Goal: Navigation & Orientation: Find specific page/section

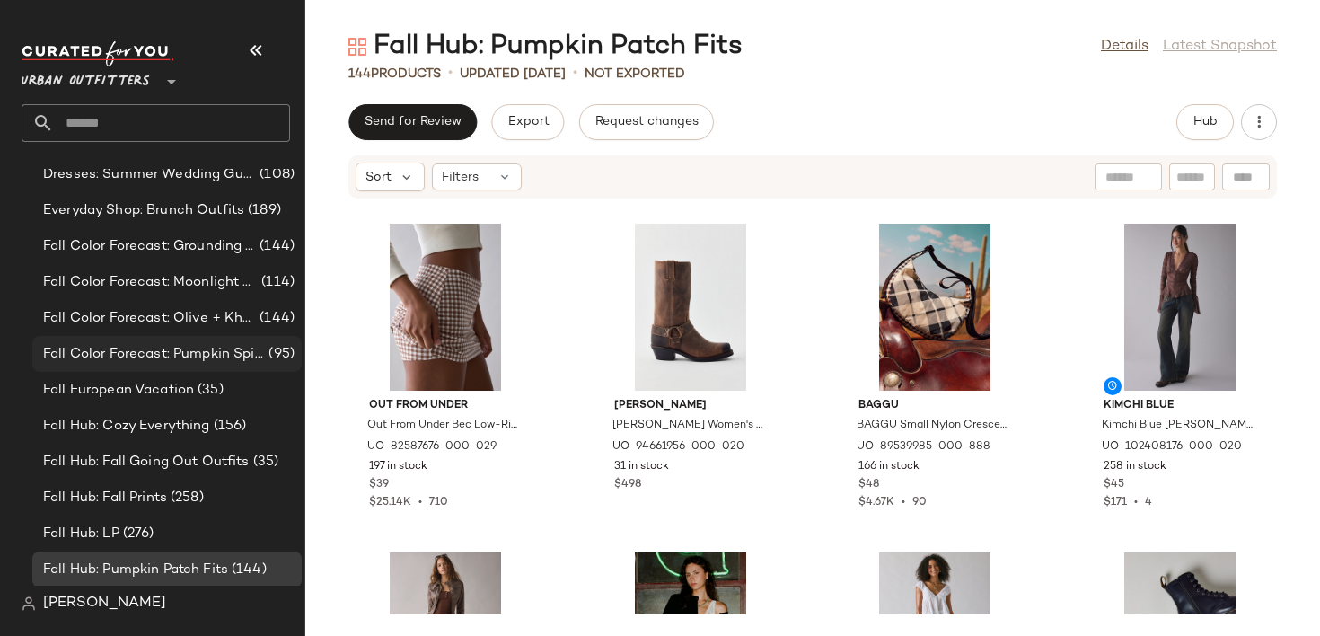
scroll to position [1261, 0]
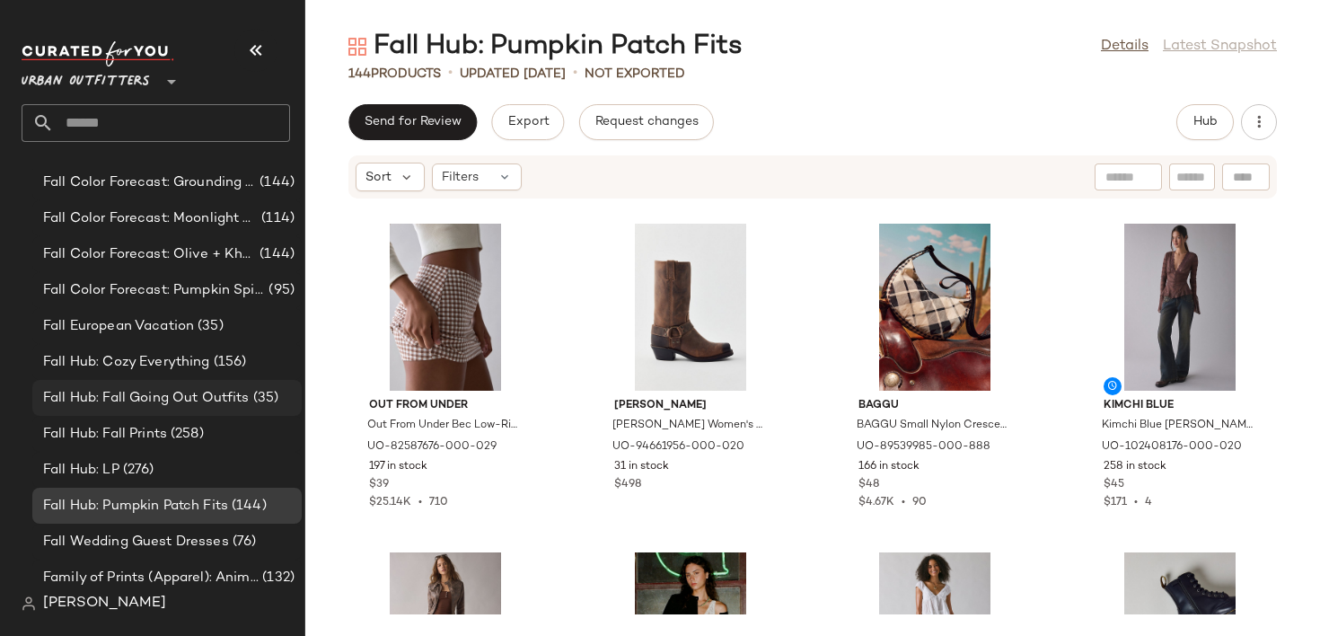
click at [215, 404] on span "Fall Hub: Fall Going Out Outfits" at bounding box center [146, 398] width 206 height 21
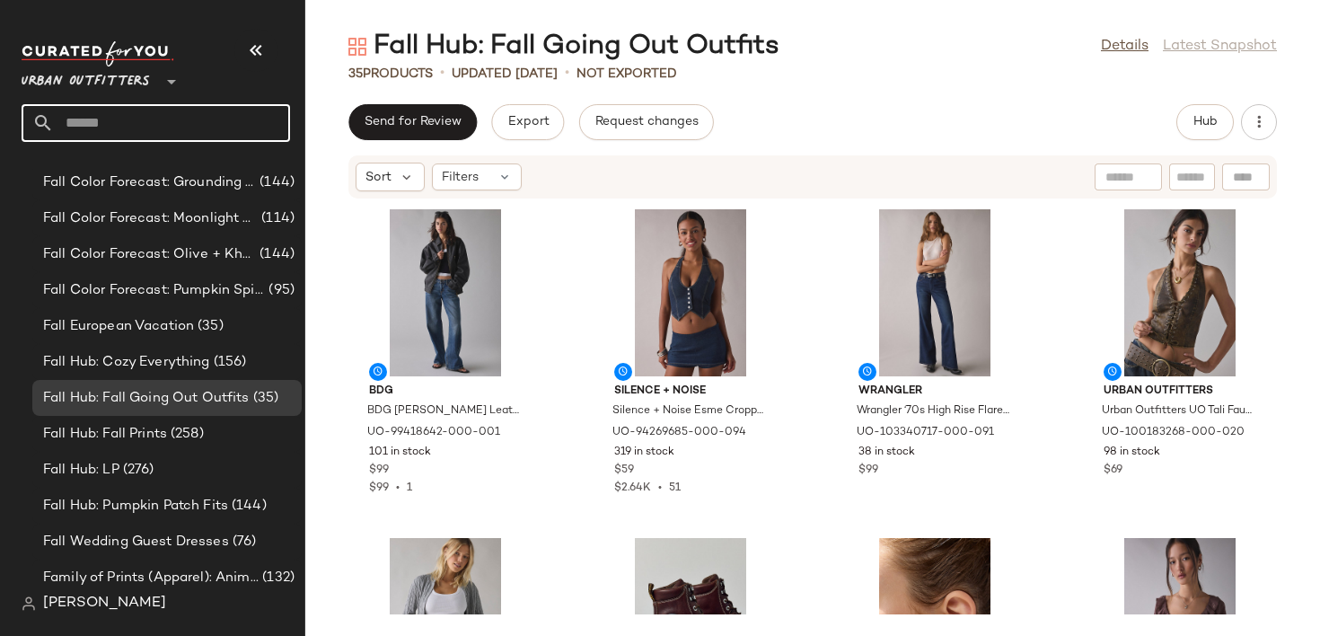
click at [113, 140] on input "text" at bounding box center [172, 123] width 236 height 38
click at [141, 358] on span "Fall Hub: Cozy Everything" at bounding box center [126, 362] width 167 height 21
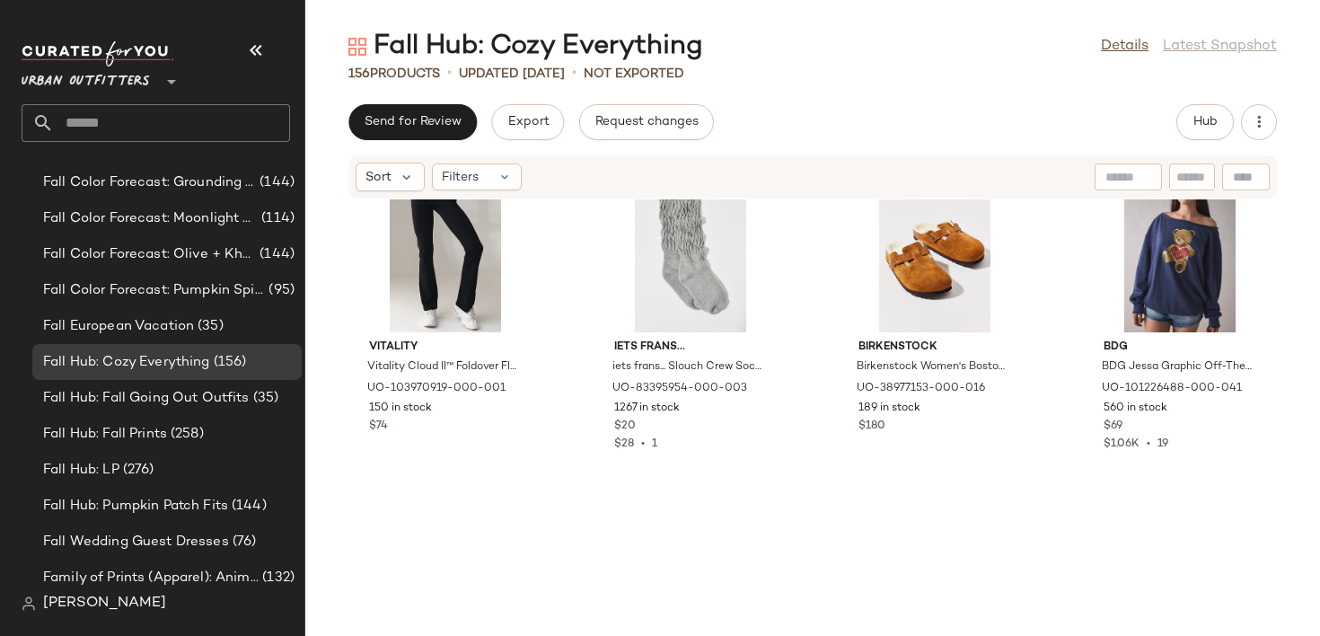
scroll to position [6677, 0]
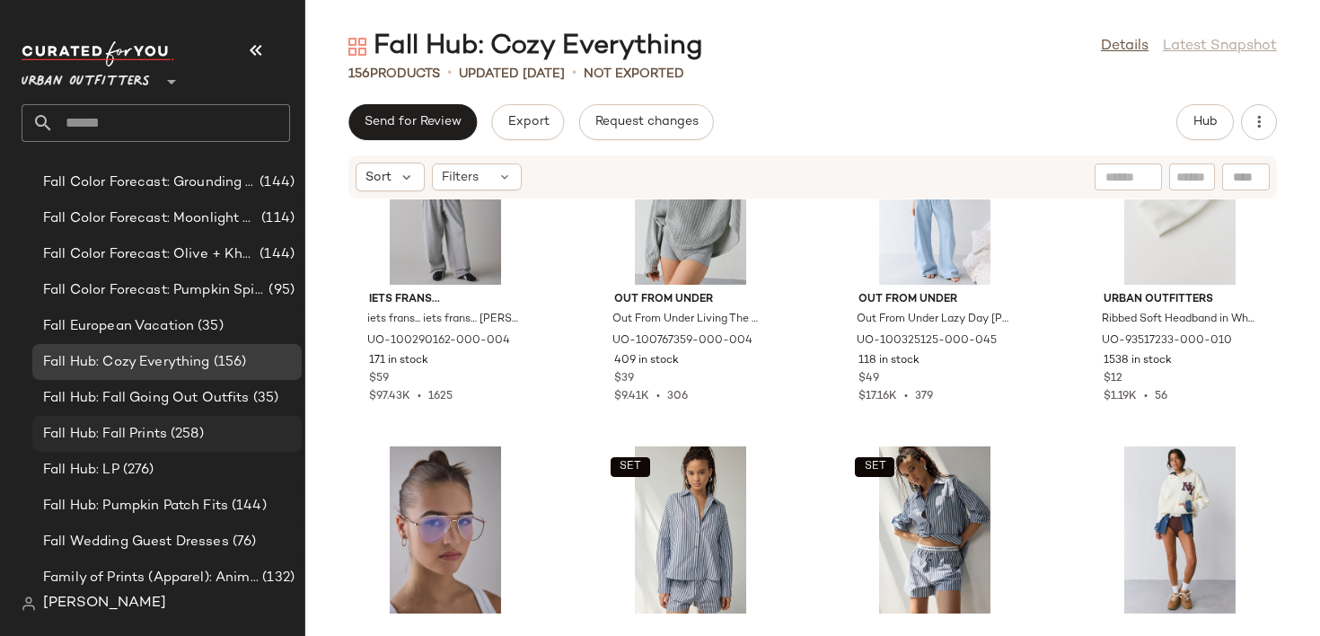
click at [151, 428] on span "Fall Hub: Fall Prints" at bounding box center [105, 434] width 124 height 21
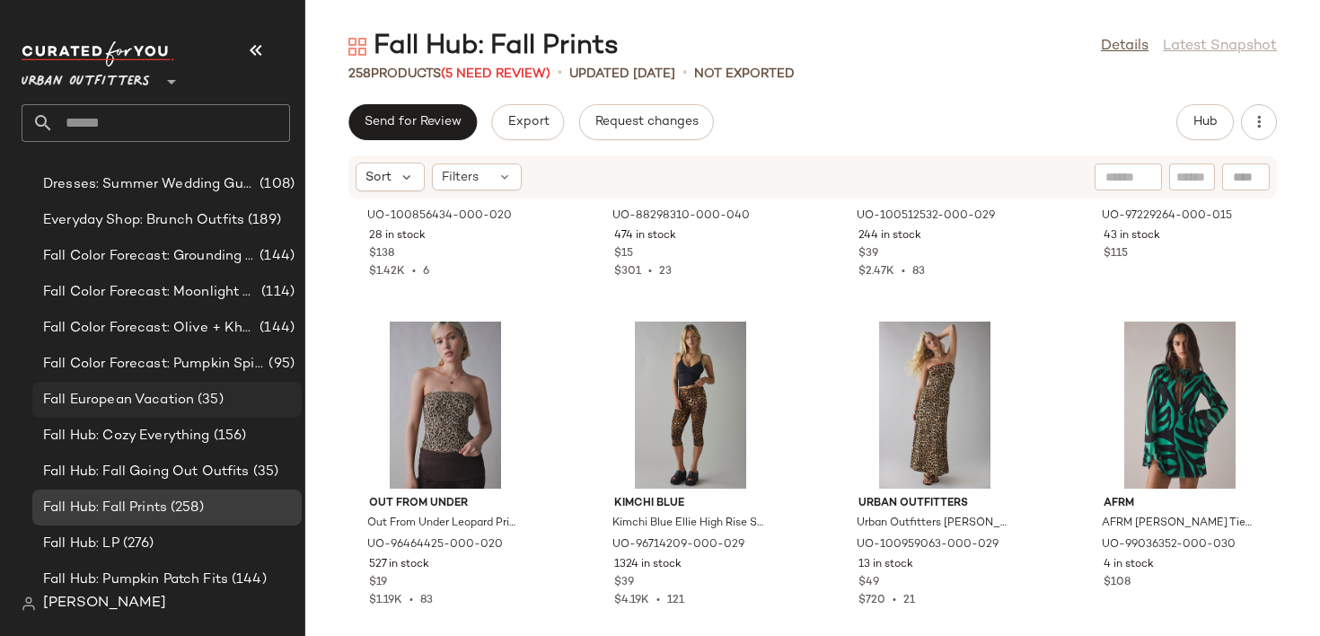
scroll to position [1187, 0]
click at [192, 259] on span "Fall Color Forecast: Grounding Grays" at bounding box center [149, 257] width 213 height 21
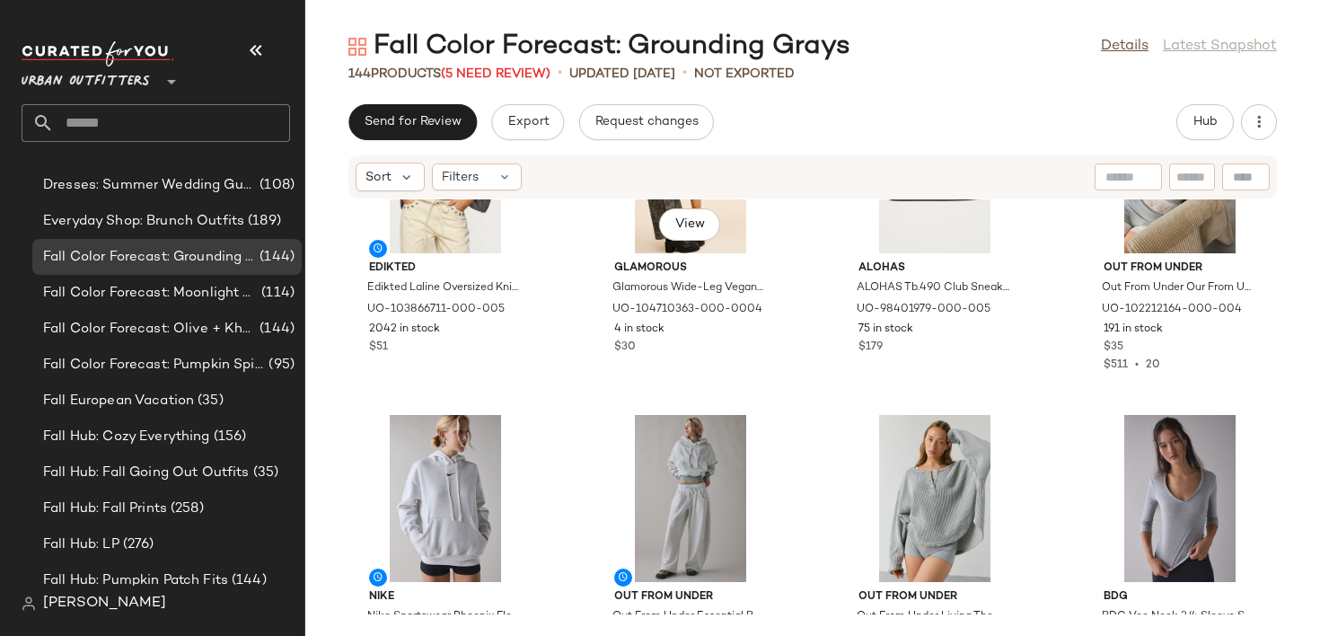
scroll to position [1128, 0]
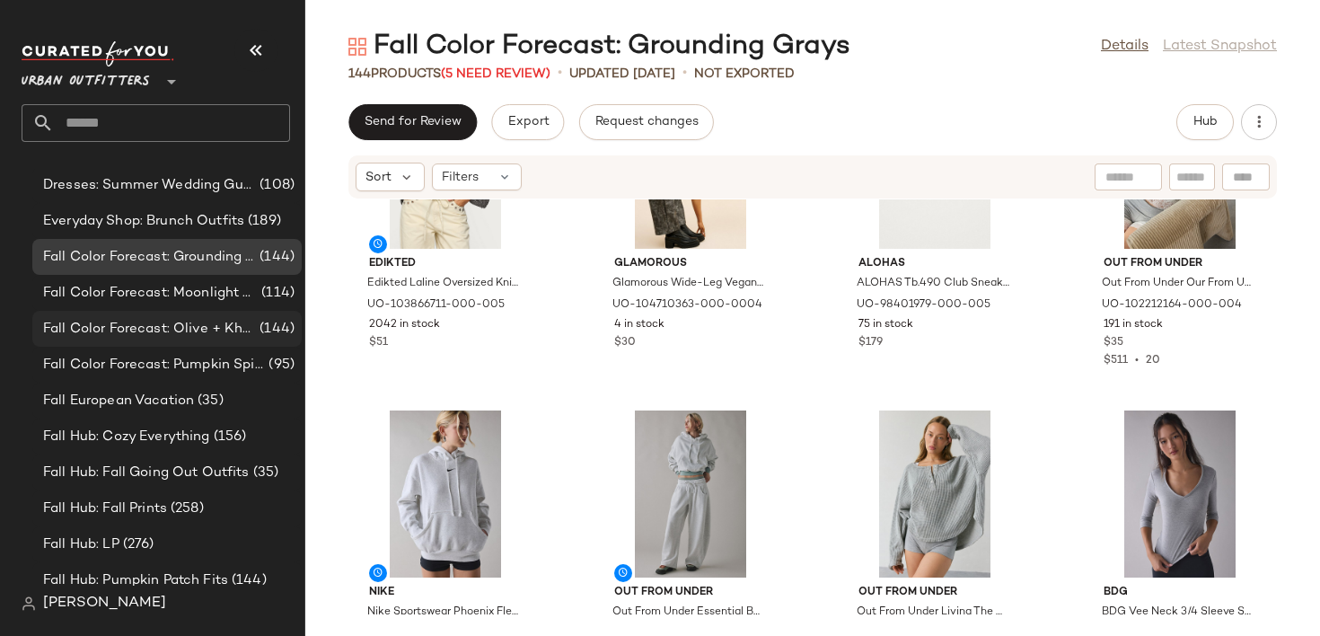
click at [198, 339] on div "Fall Color Forecast: Olive + Khaki (144)" at bounding box center [166, 329] width 269 height 36
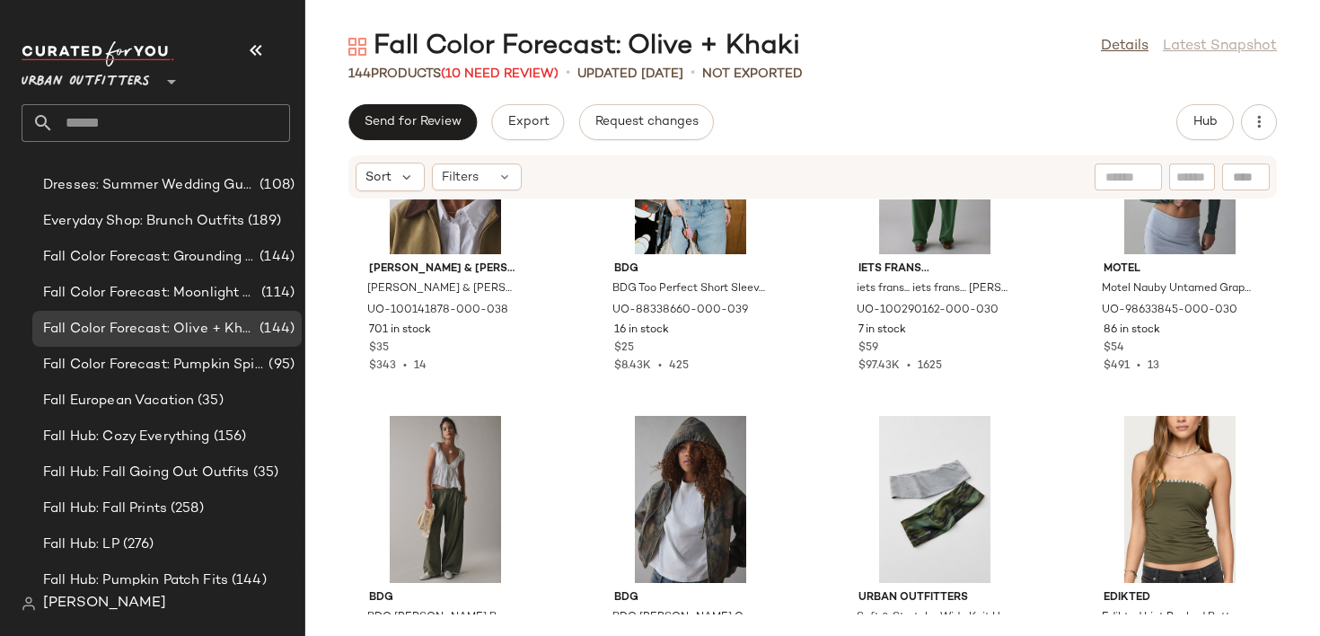
scroll to position [4278, 0]
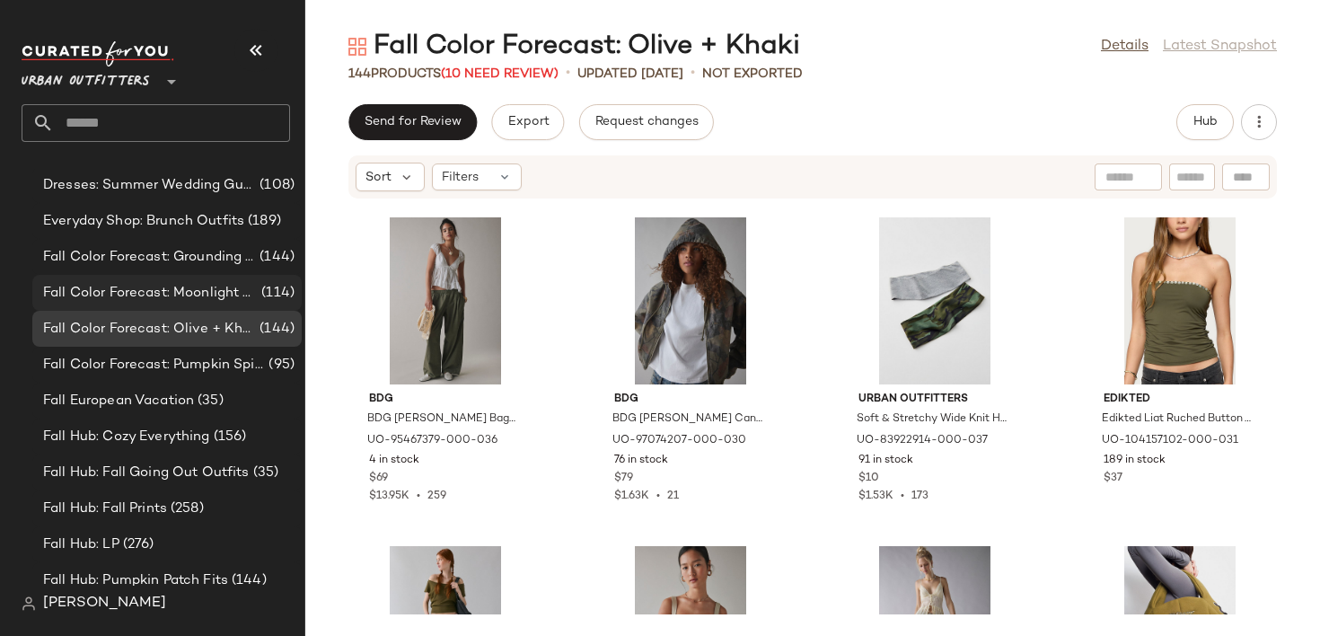
click at [210, 294] on span "Fall Color Forecast: Moonlight Hues" at bounding box center [150, 293] width 215 height 21
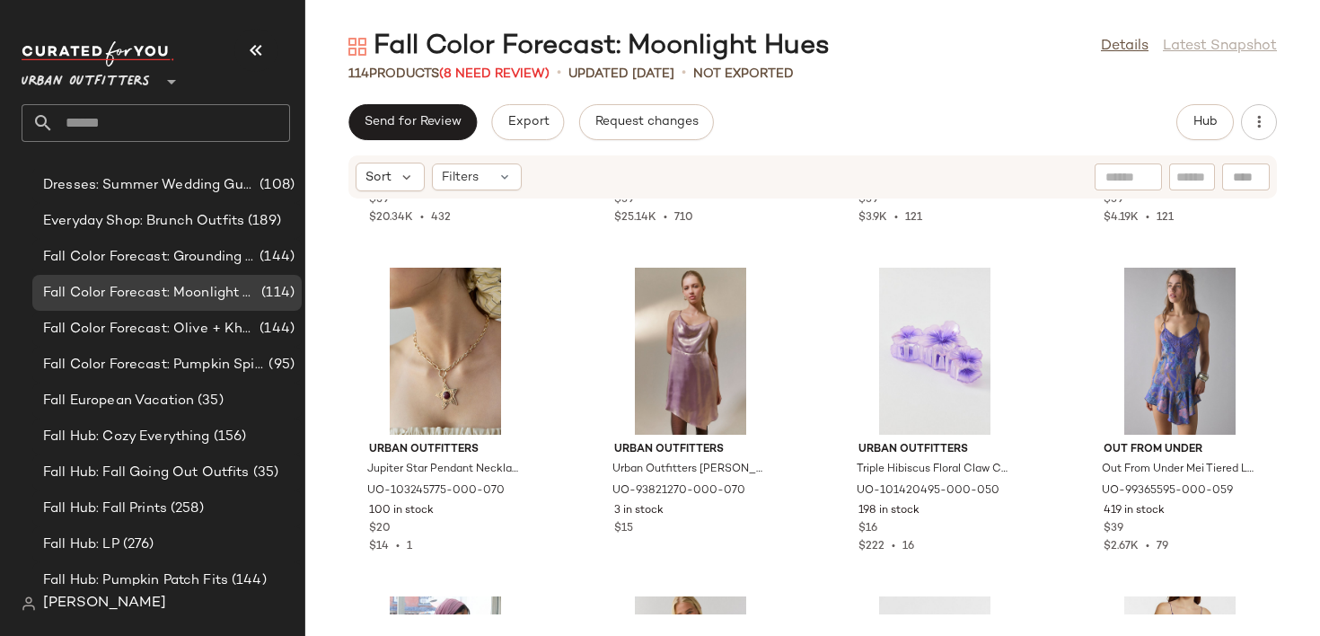
scroll to position [990, 0]
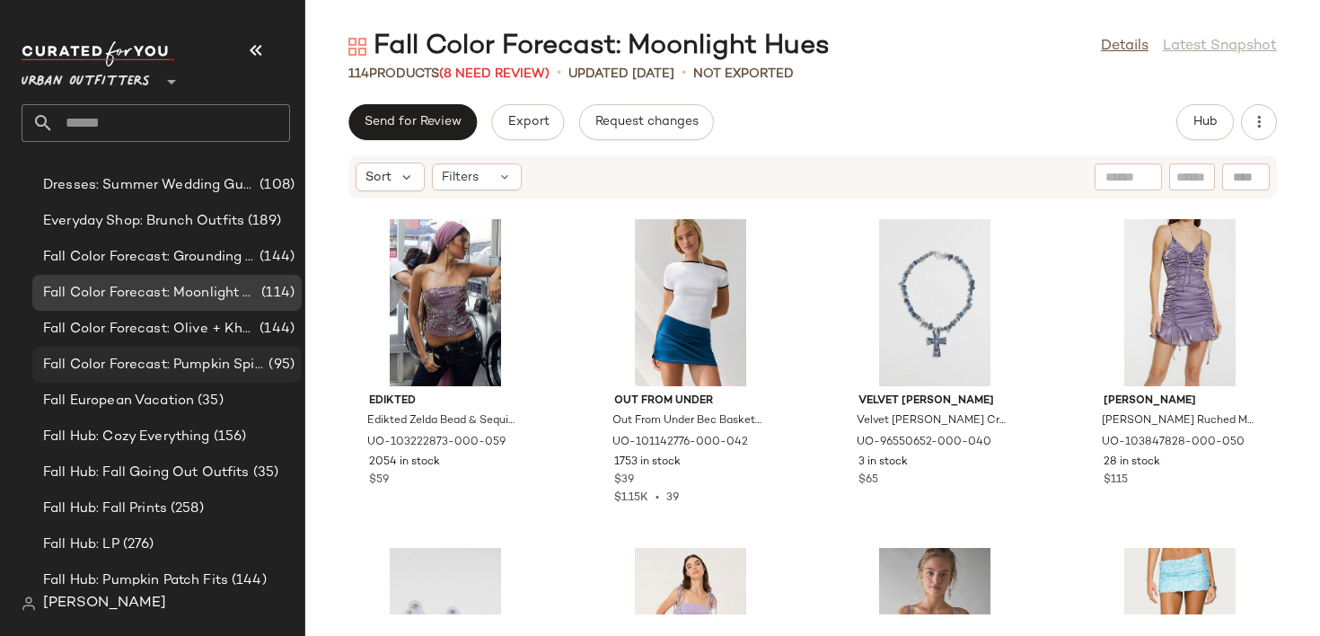
click at [180, 361] on span "Fall Color Forecast: Pumpkin Spice Tones" at bounding box center [154, 365] width 222 height 21
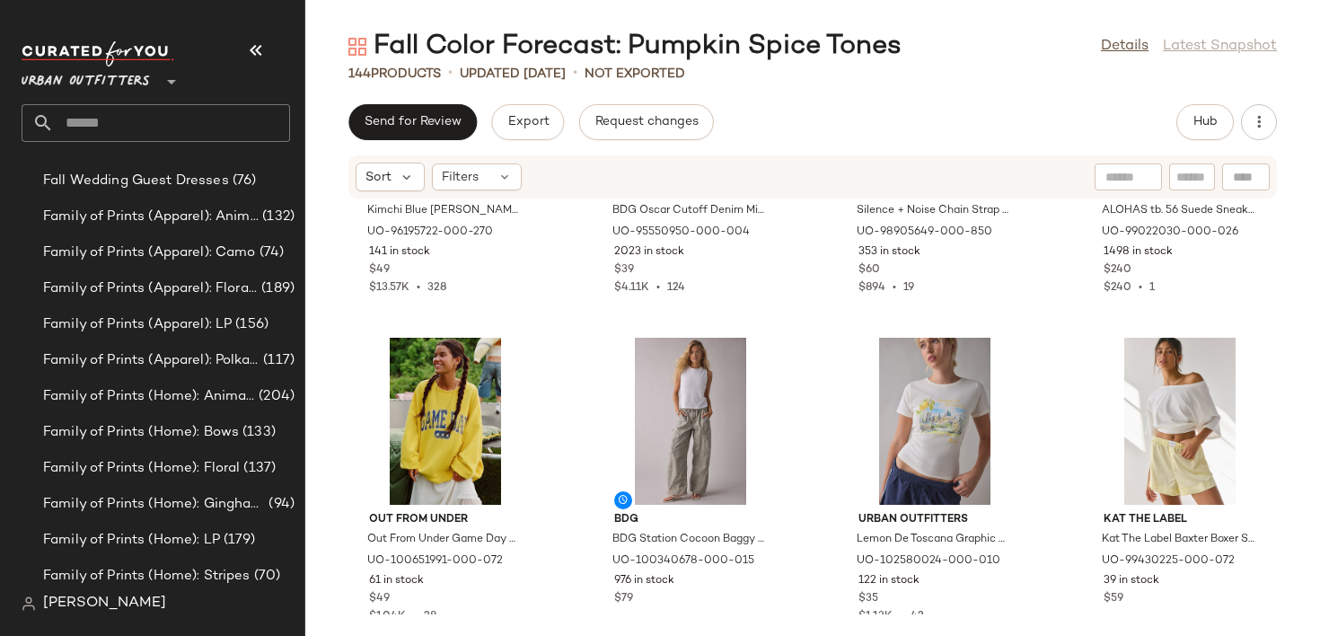
scroll to position [1705, 0]
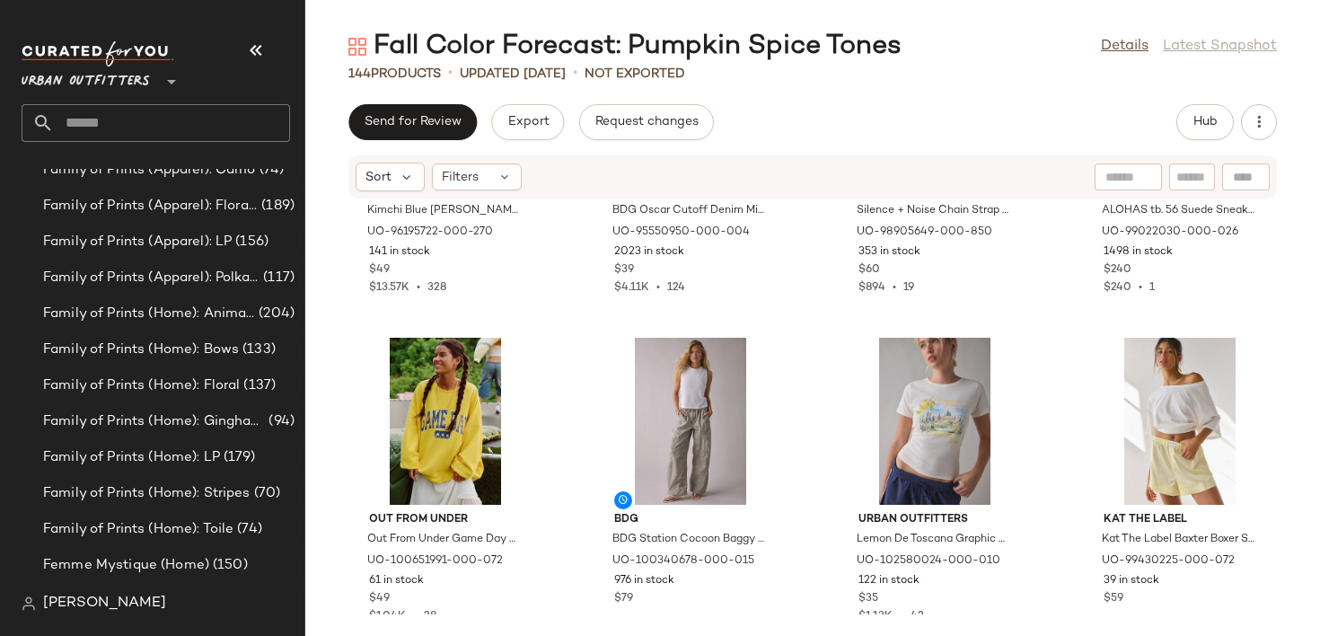
click at [113, 144] on div "Urban Outfitters **" at bounding box center [163, 91] width 283 height 111
click at [113, 127] on input "text" at bounding box center [172, 123] width 236 height 38
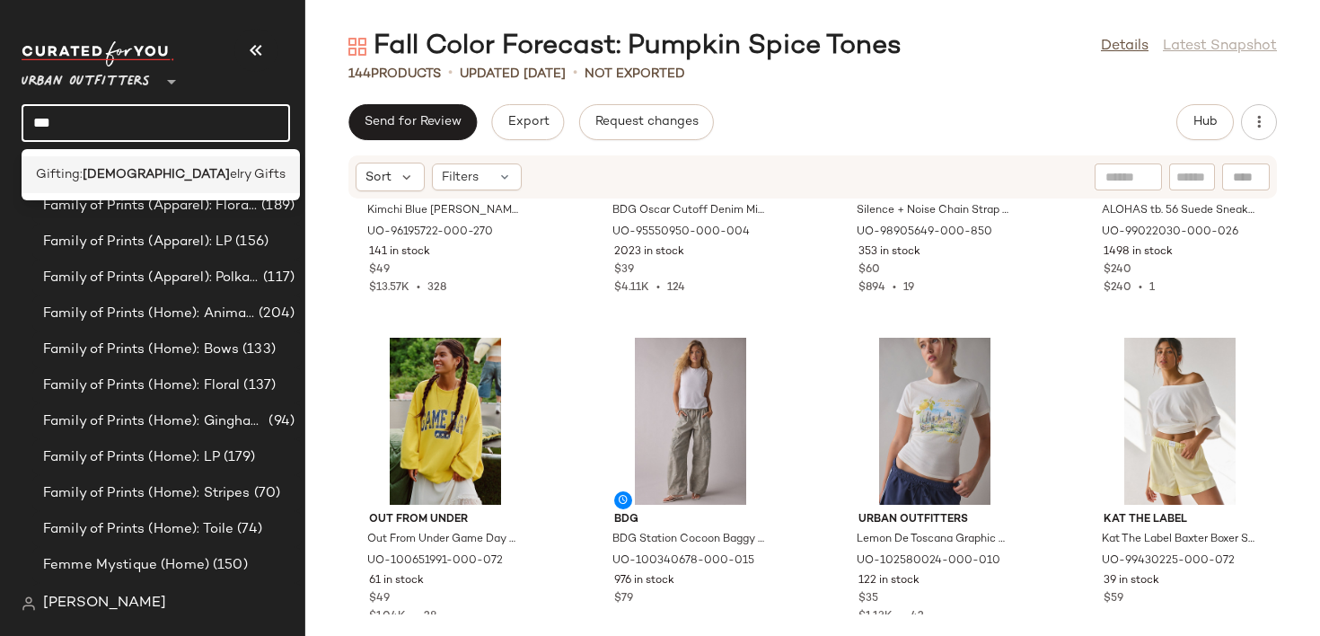
type input "***"
click at [230, 170] on span "elry Gifts" at bounding box center [258, 174] width 56 height 19
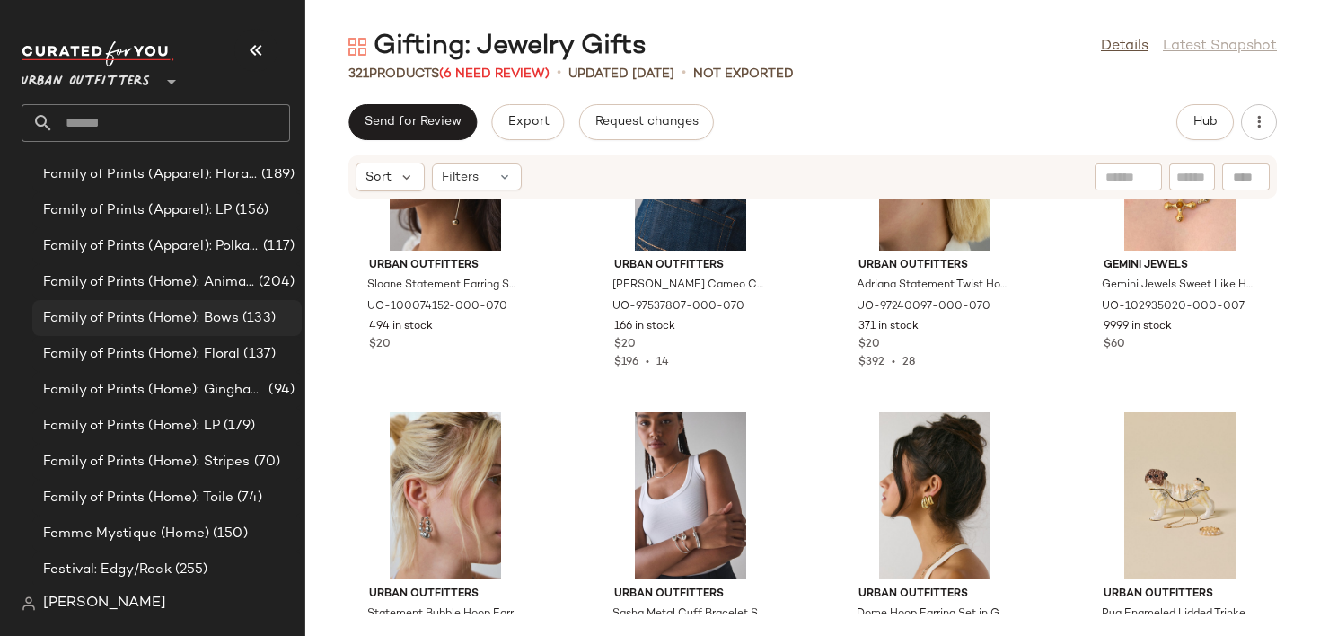
scroll to position [1739, 0]
click at [120, 128] on input "text" at bounding box center [172, 123] width 236 height 38
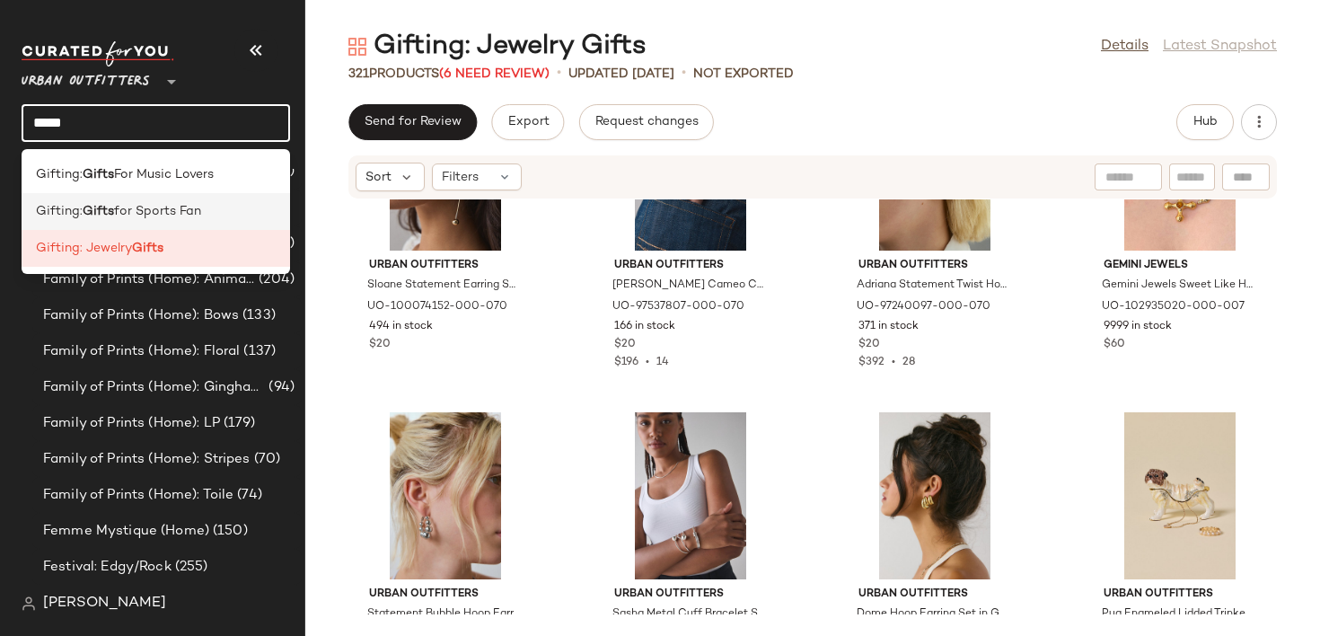
type input "*****"
click at [163, 198] on div "Gifting: Gifts for Sports Fan" at bounding box center [156, 211] width 268 height 37
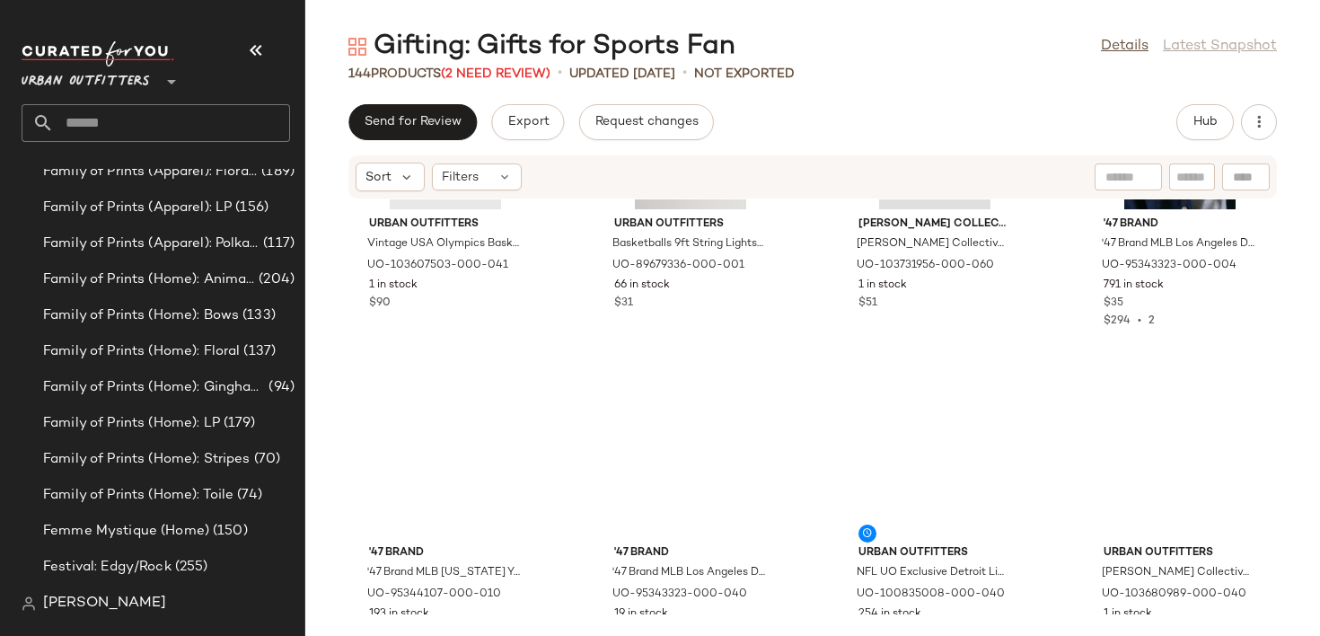
scroll to position [8686, 0]
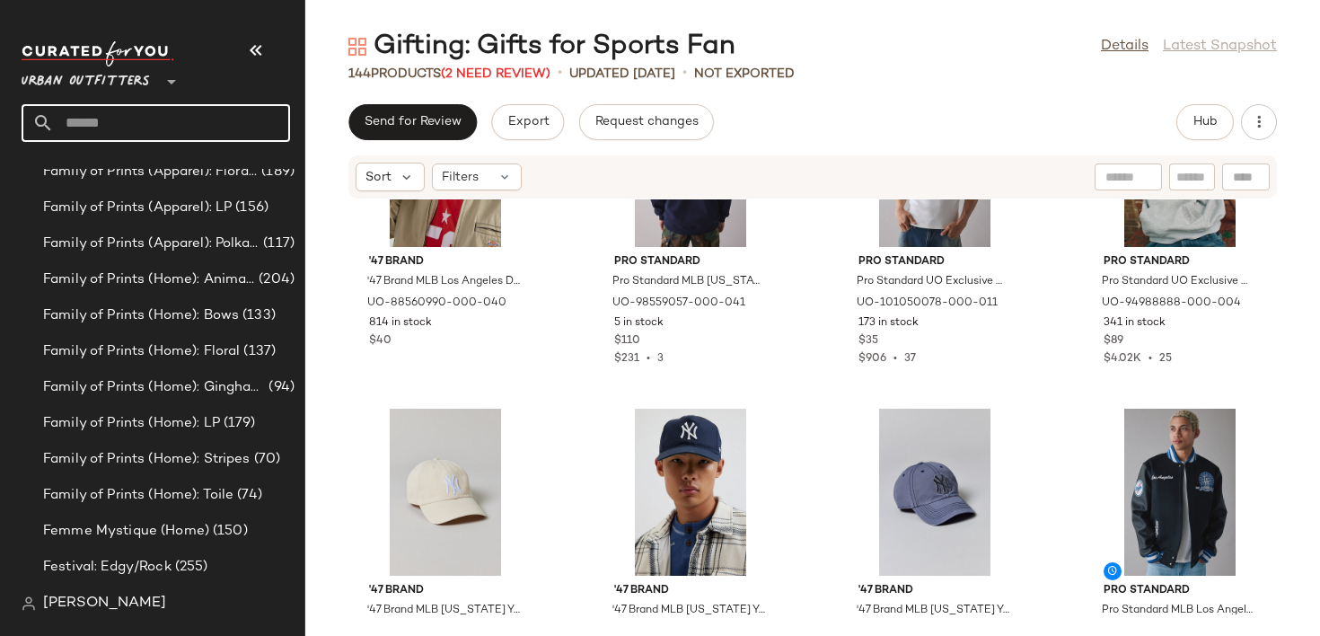
click at [185, 134] on input "text" at bounding box center [172, 123] width 236 height 38
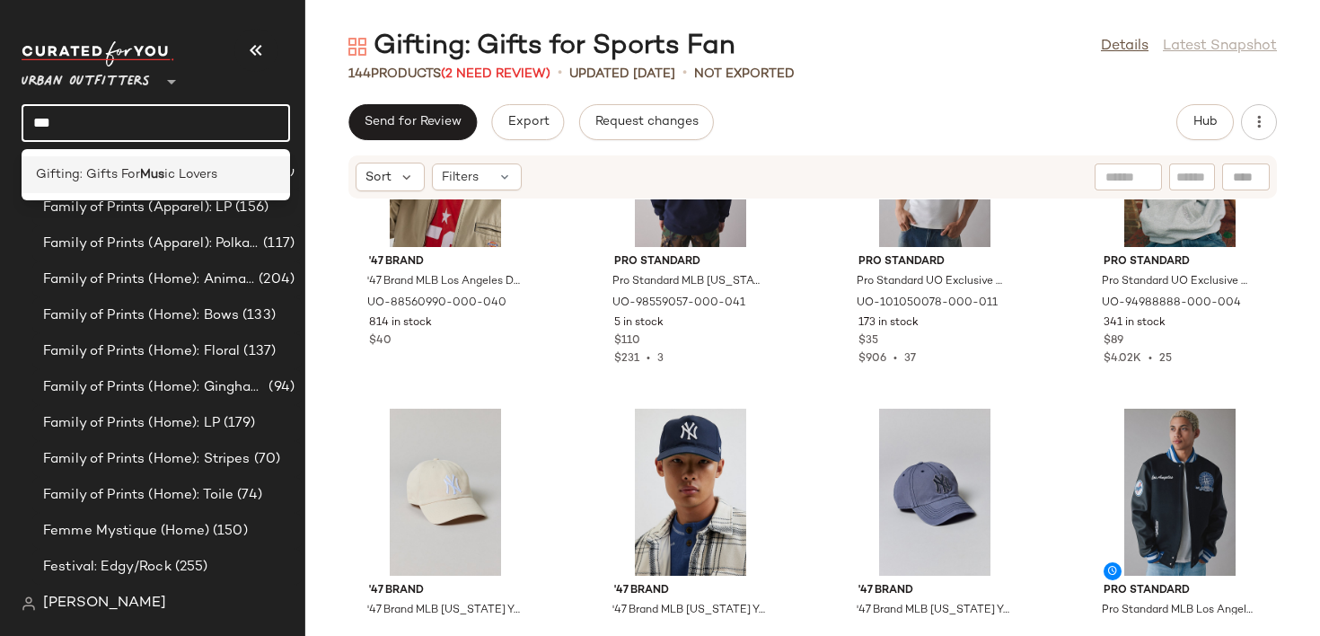
type input "***"
click at [192, 167] on span "ic Lovers" at bounding box center [190, 174] width 53 height 19
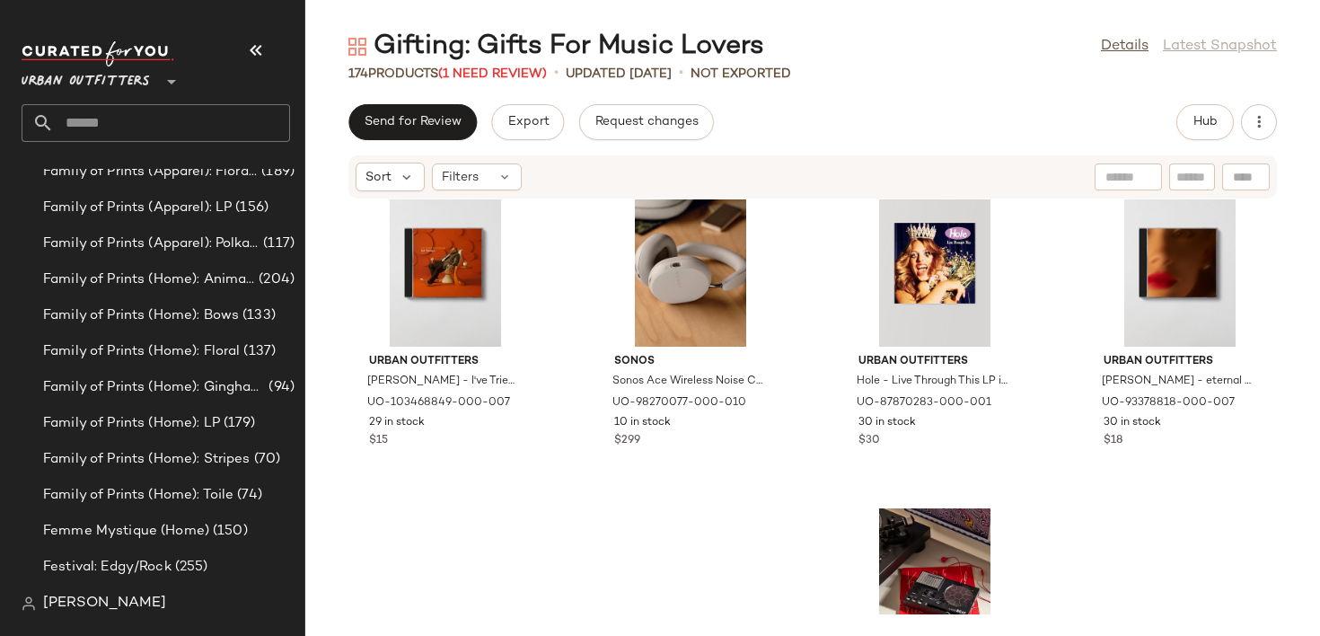
scroll to position [4118, 0]
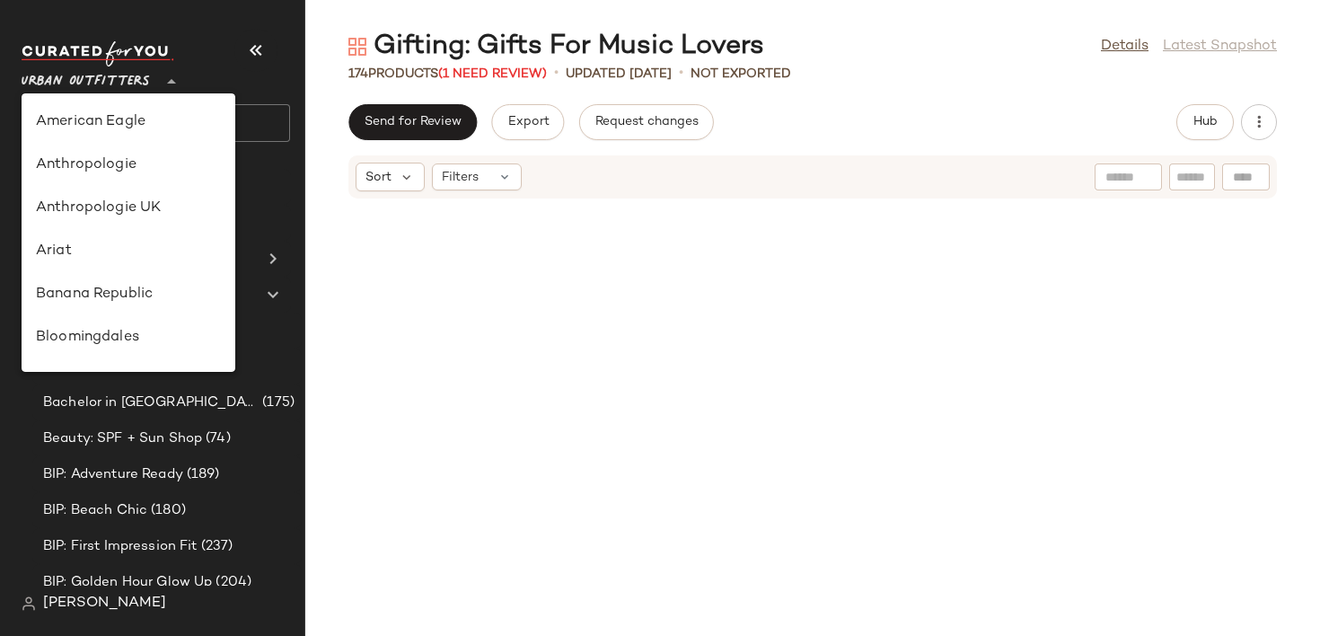
scroll to position [1029, 0]
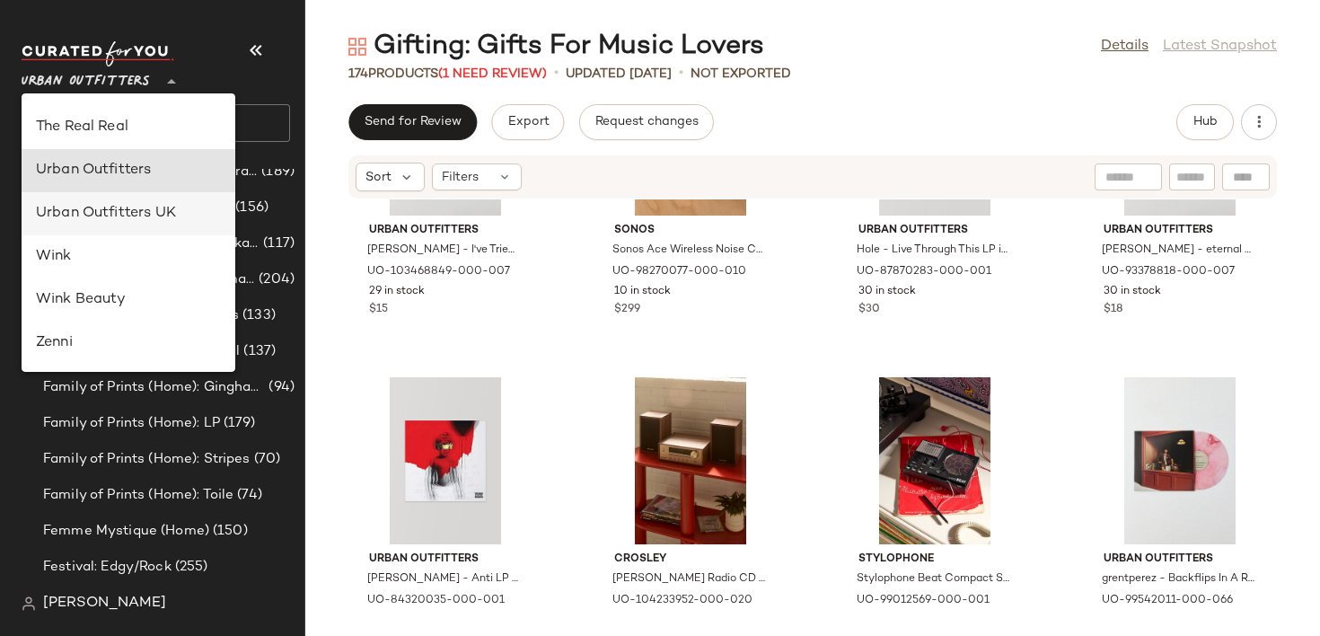
click at [149, 214] on div "Urban Outfitters UK" at bounding box center [128, 214] width 185 height 22
type input "**"
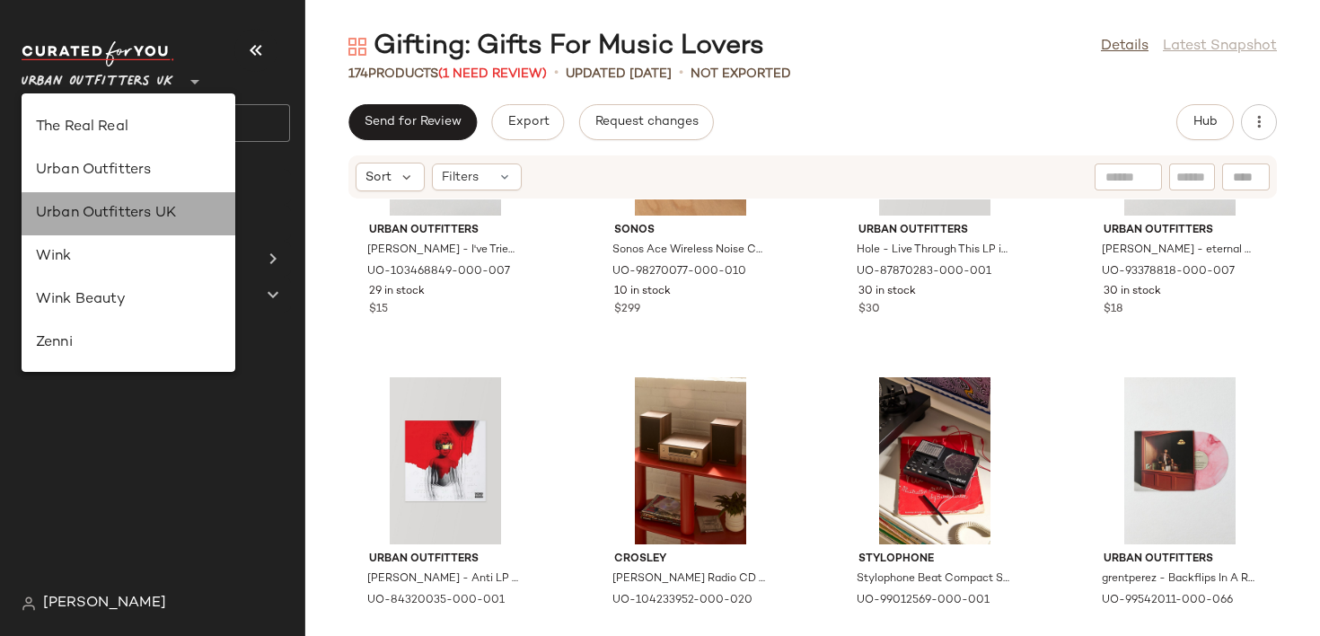
scroll to position [0, 0]
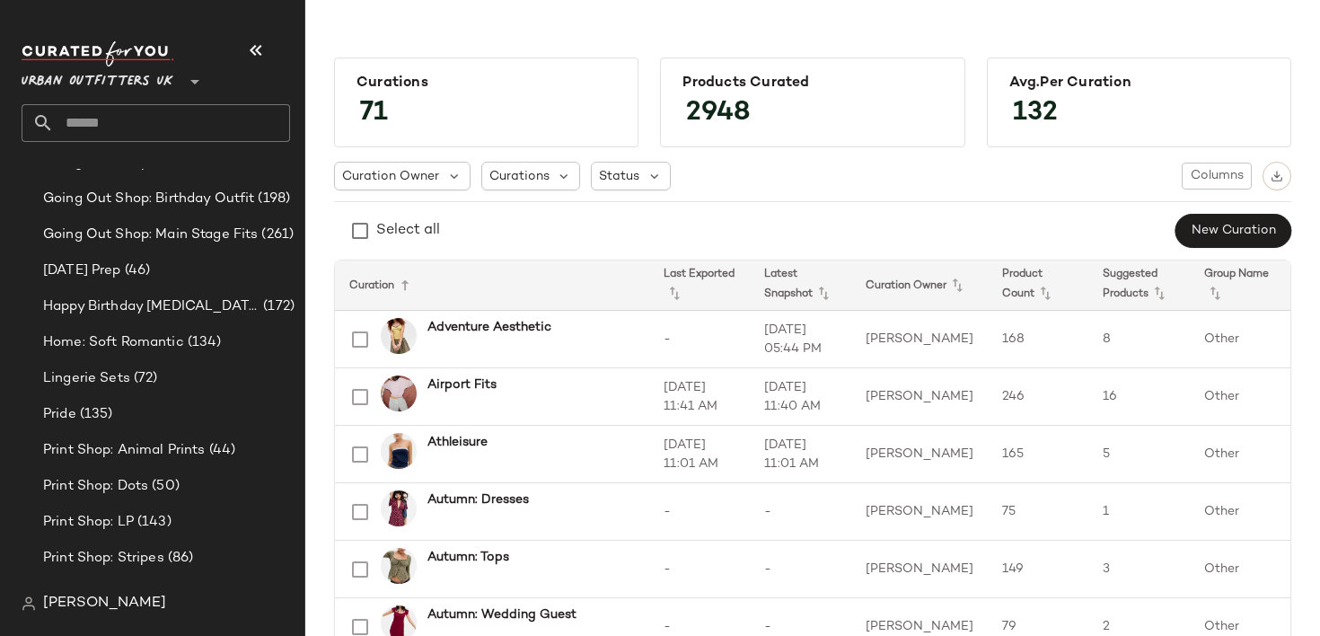
scroll to position [1459, 0]
click at [219, 276] on div "Halloween Prep (46)" at bounding box center [166, 272] width 257 height 21
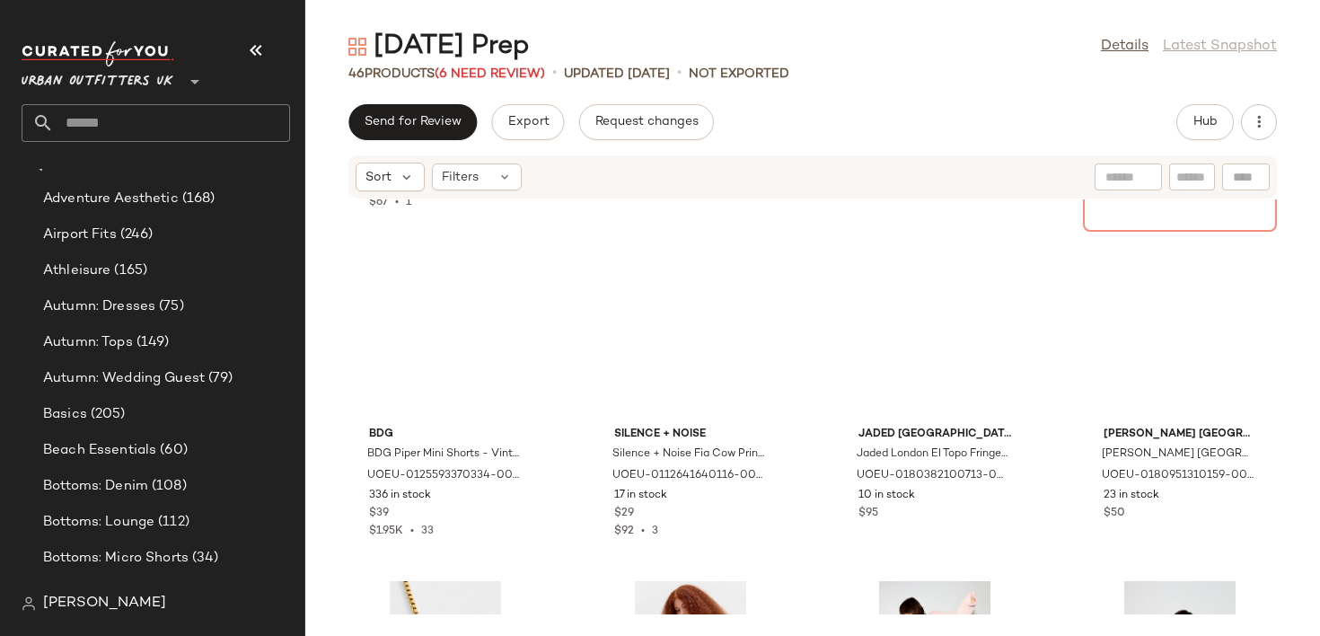
scroll to position [1486, 0]
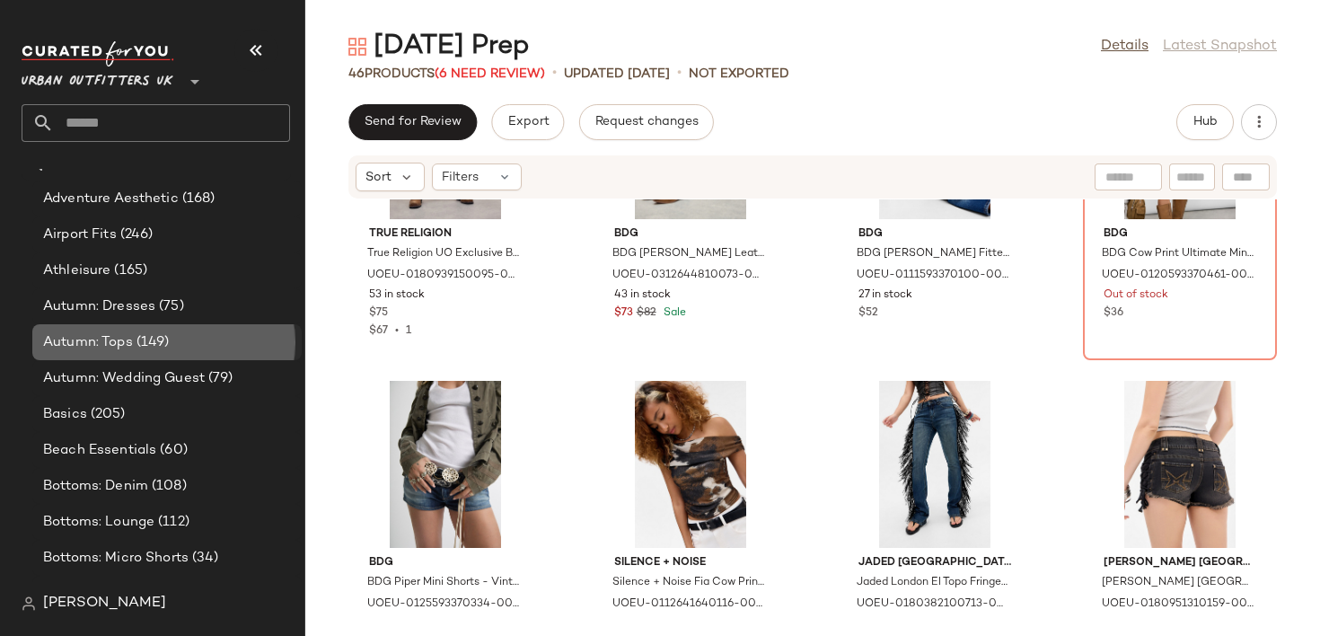
click at [117, 335] on span "Autumn: Tops" at bounding box center [88, 342] width 90 height 21
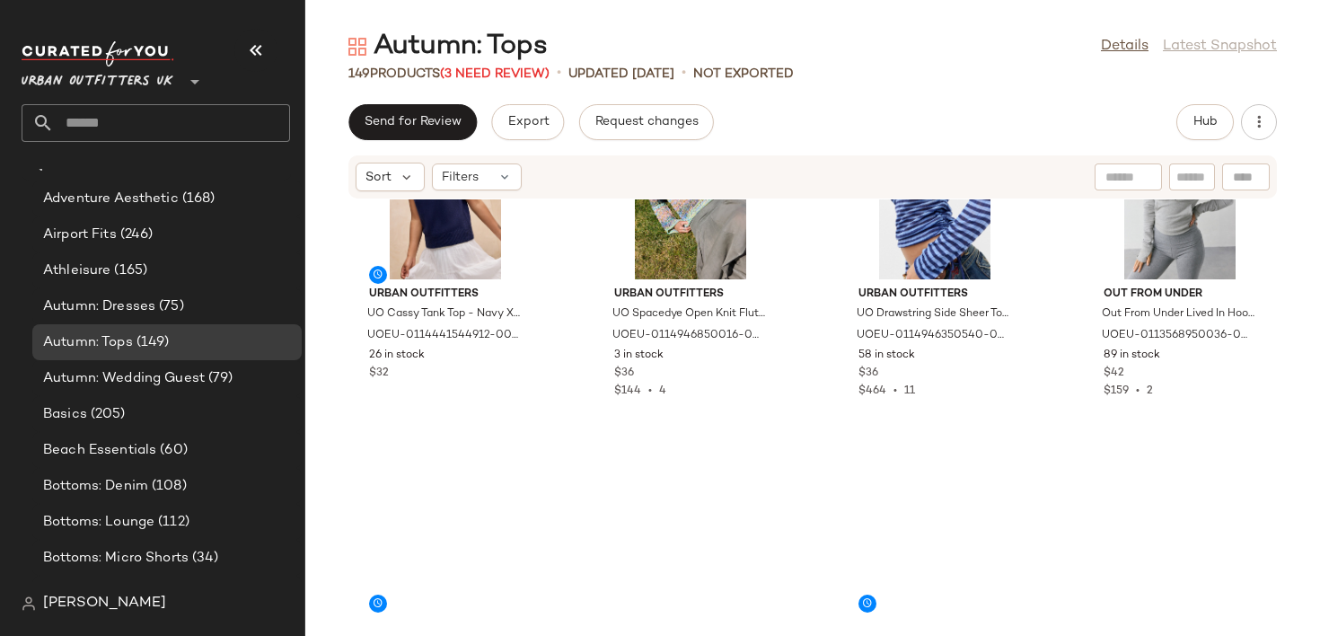
scroll to position [2574, 0]
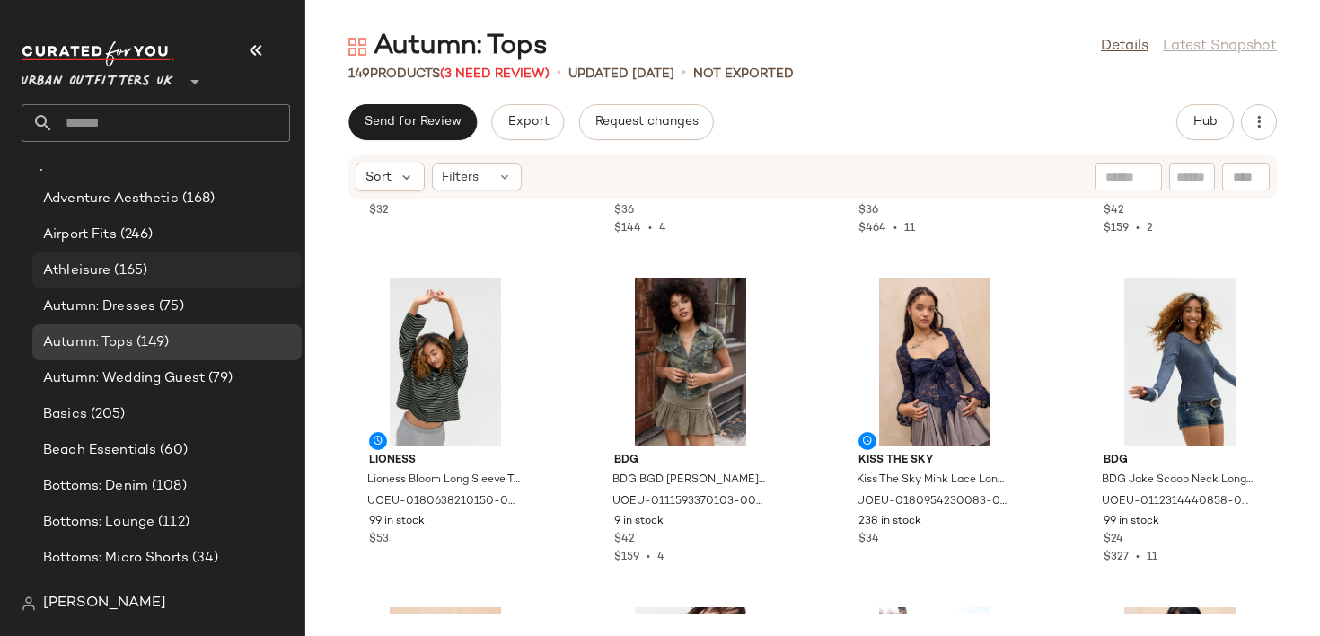
click at [157, 284] on div "Athleisure (165)" at bounding box center [166, 270] width 269 height 36
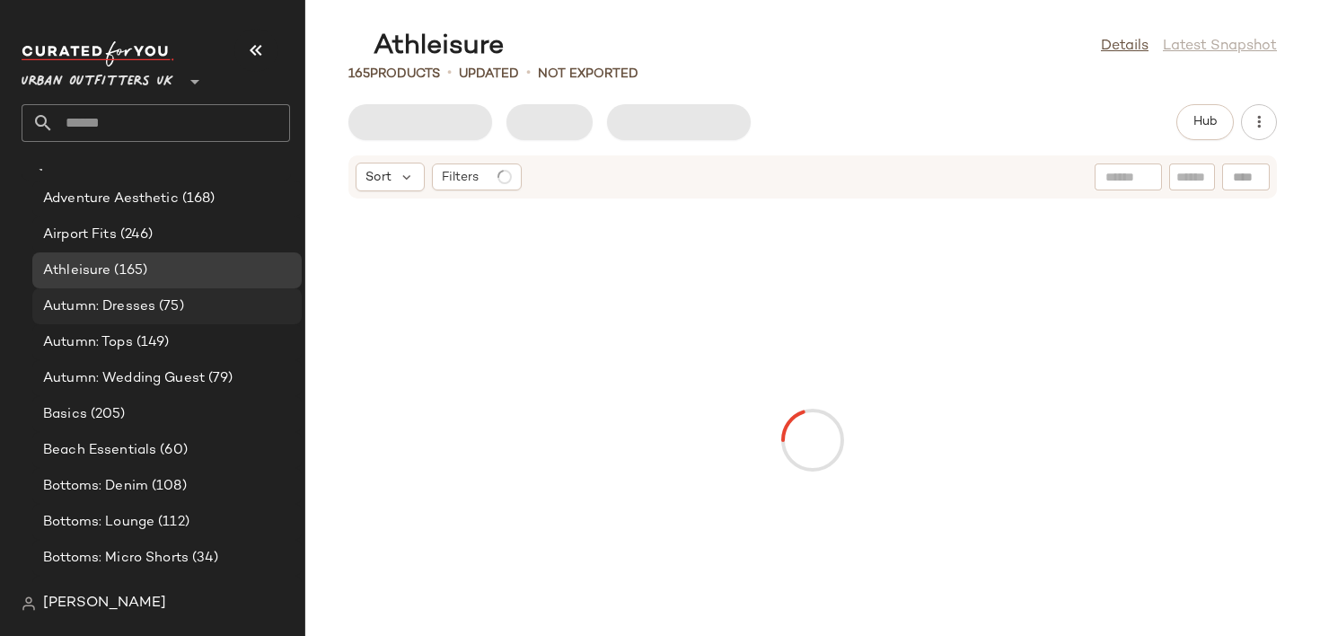
click at [157, 303] on span "(75)" at bounding box center [169, 306] width 29 height 21
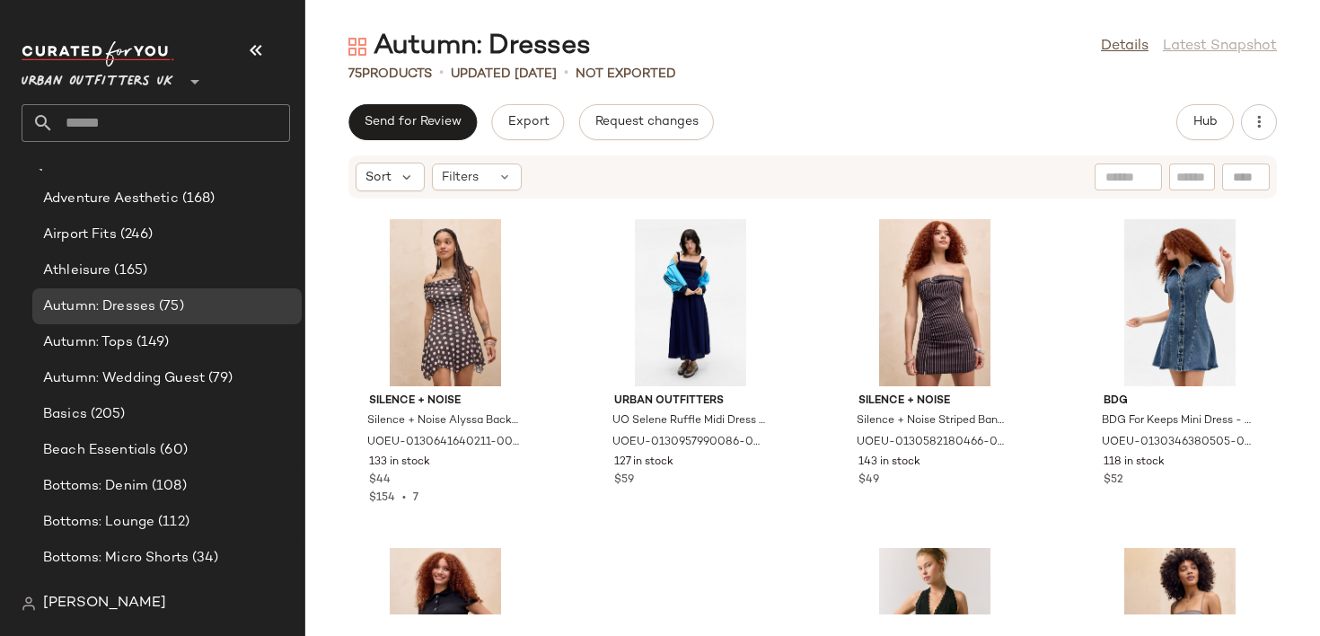
scroll to position [2889, 0]
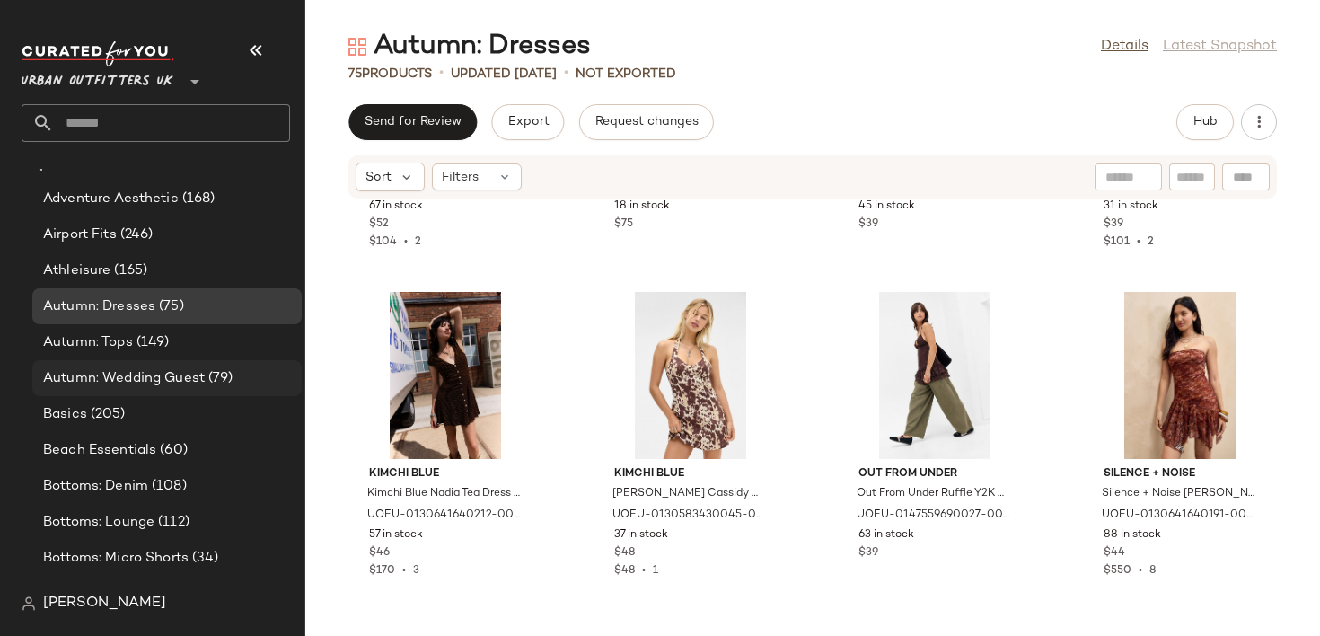
click at [162, 378] on span "Autumn: Wedding Guest" at bounding box center [124, 378] width 162 height 21
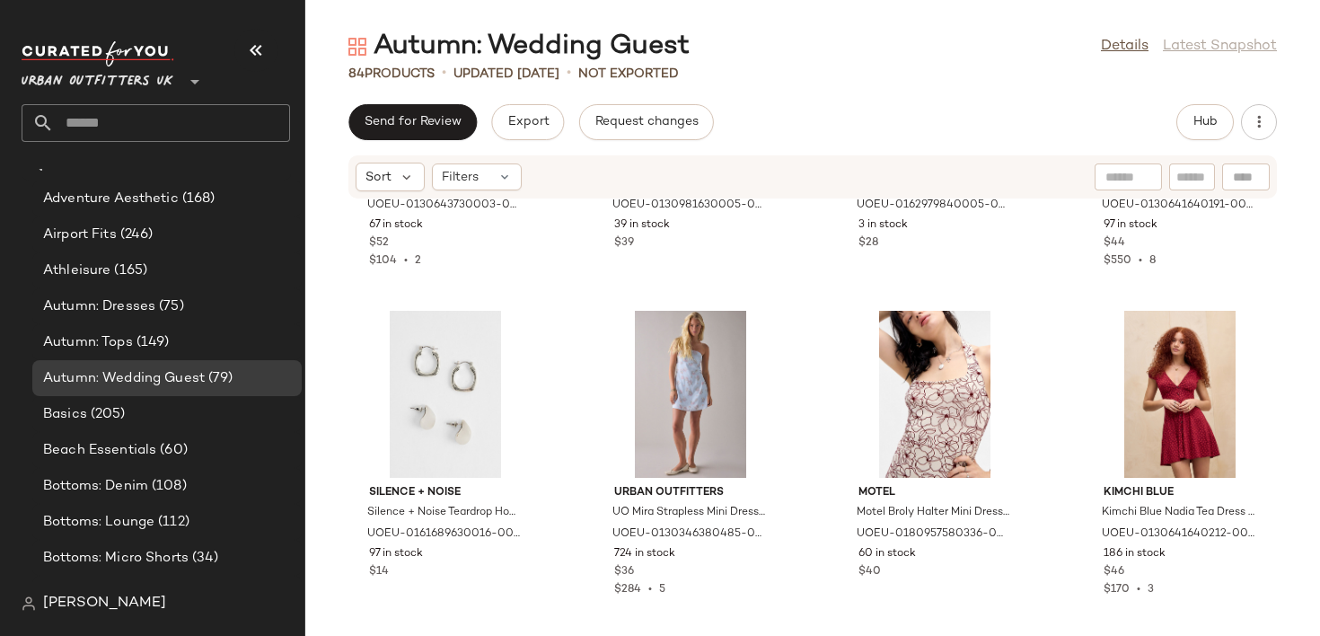
scroll to position [2872, 0]
click at [118, 110] on input "text" at bounding box center [172, 123] width 236 height 38
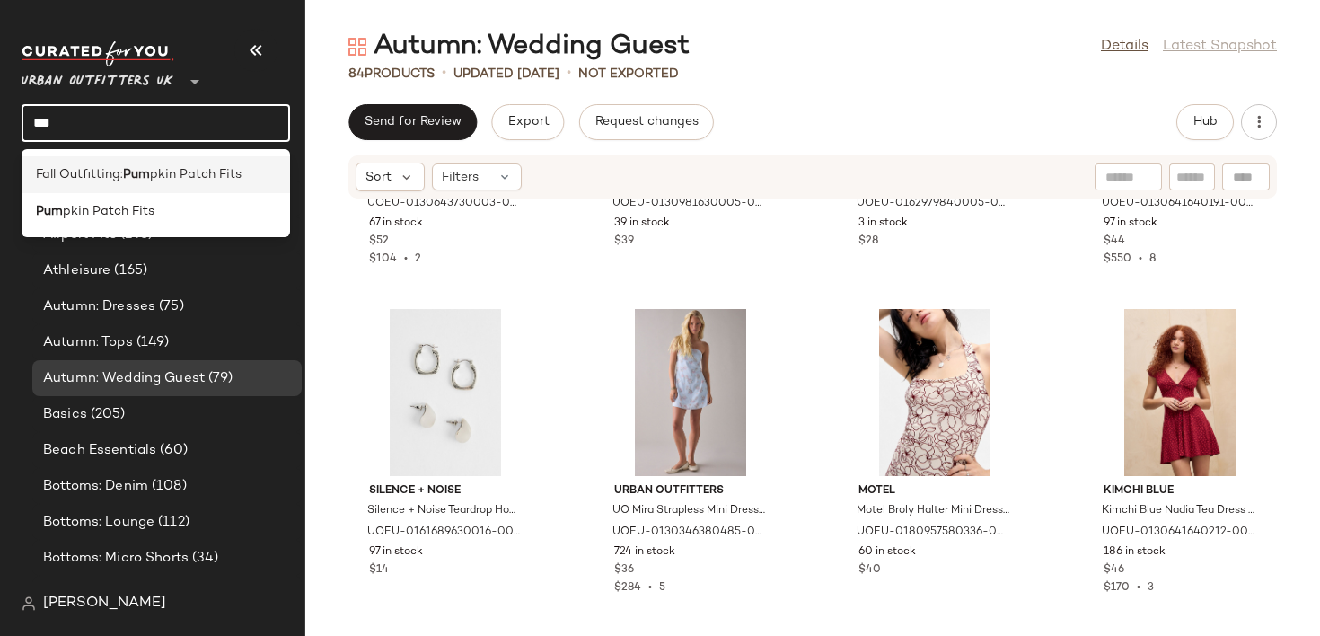
type input "***"
click at [127, 173] on b "Pum" at bounding box center [136, 174] width 27 height 19
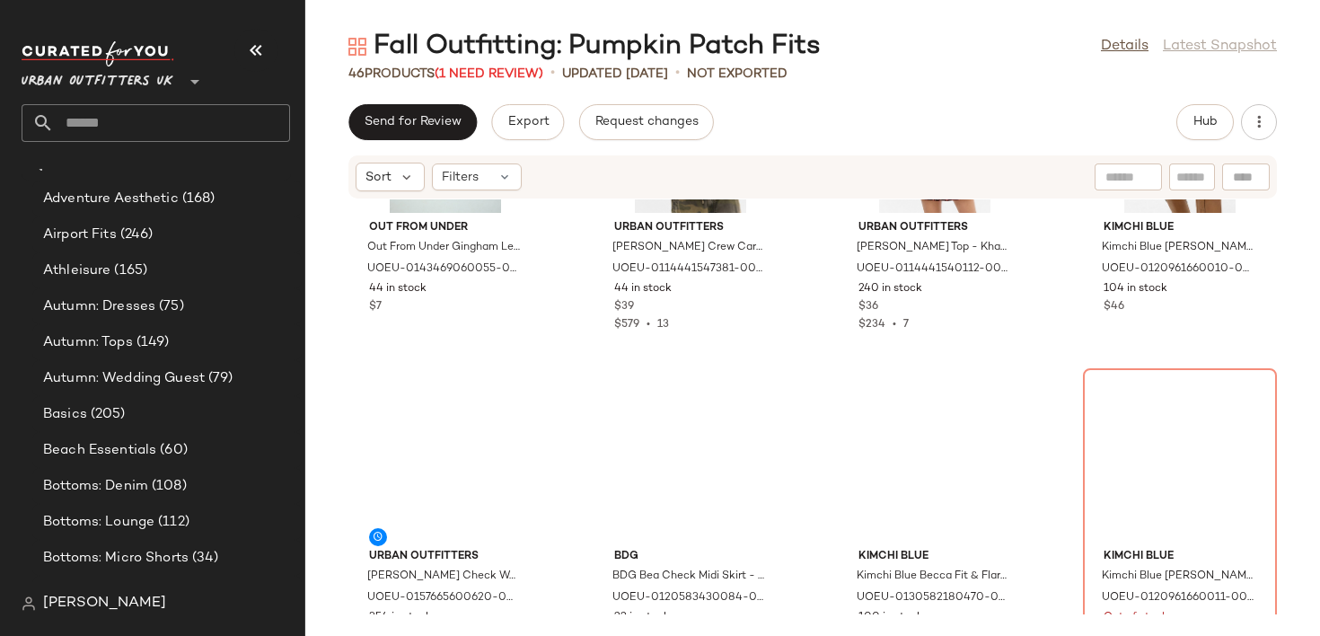
scroll to position [2985, 0]
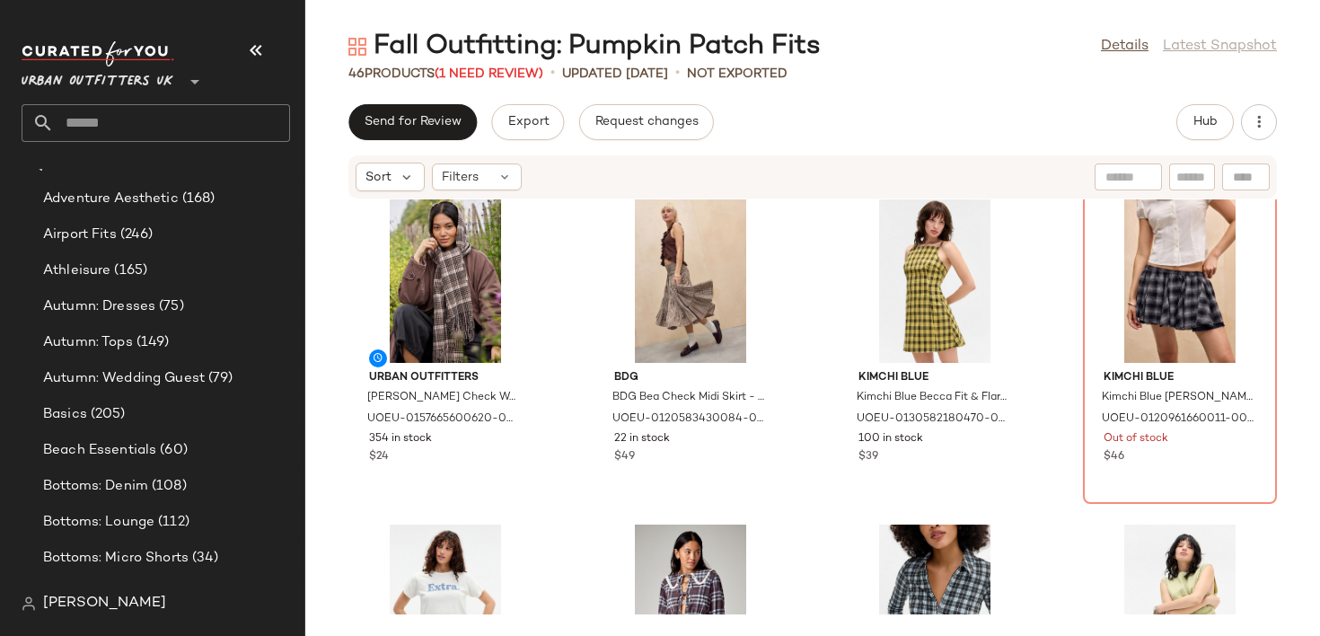
click at [88, 123] on input "text" at bounding box center [172, 123] width 236 height 38
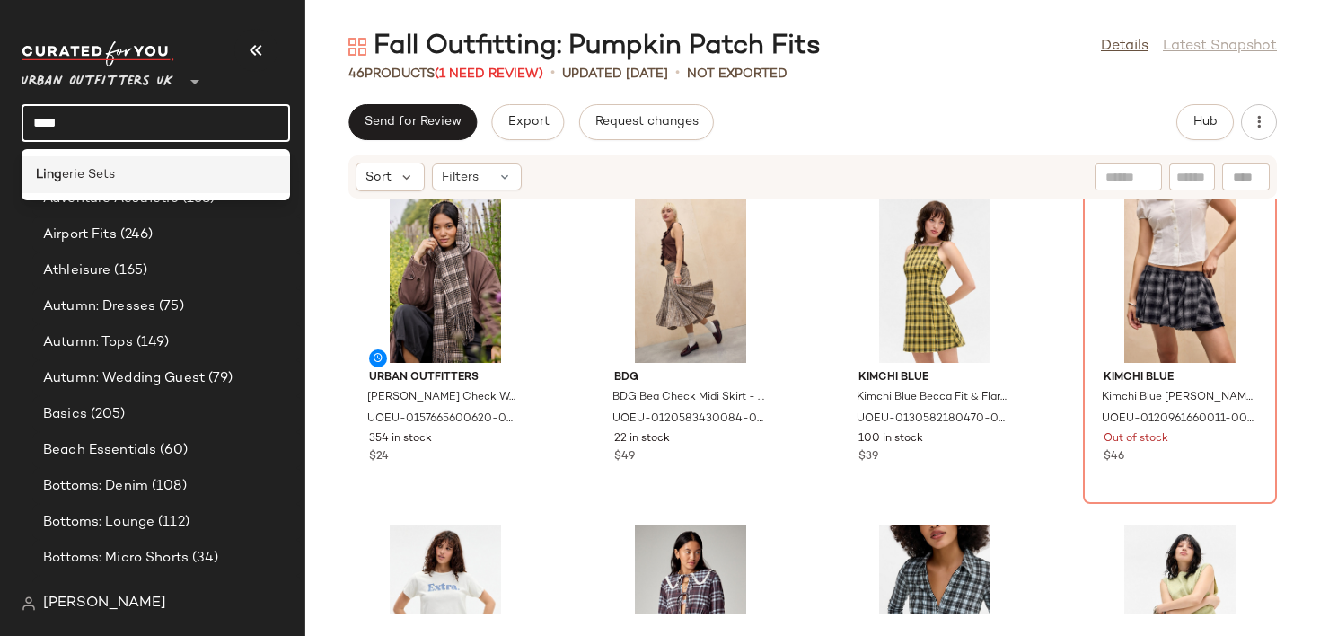
type input "****"
click at [87, 160] on div "Ling erie Sets" at bounding box center [156, 174] width 268 height 37
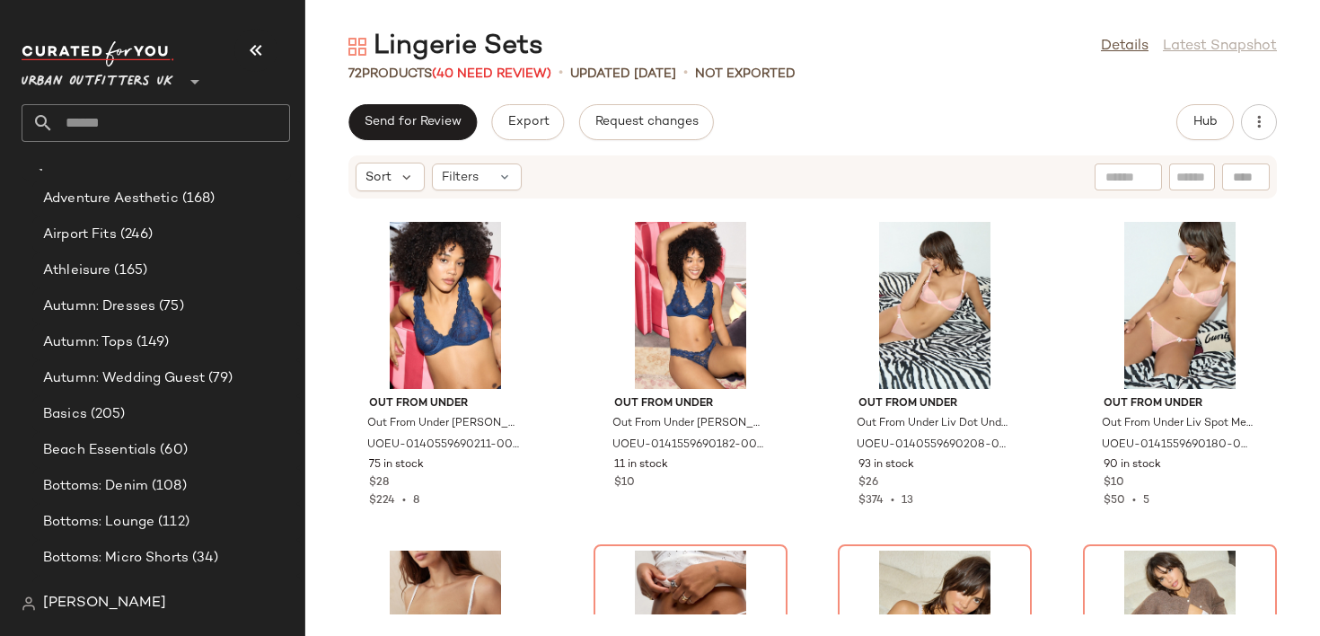
scroll to position [2076, 0]
